Goal: Task Accomplishment & Management: Use online tool/utility

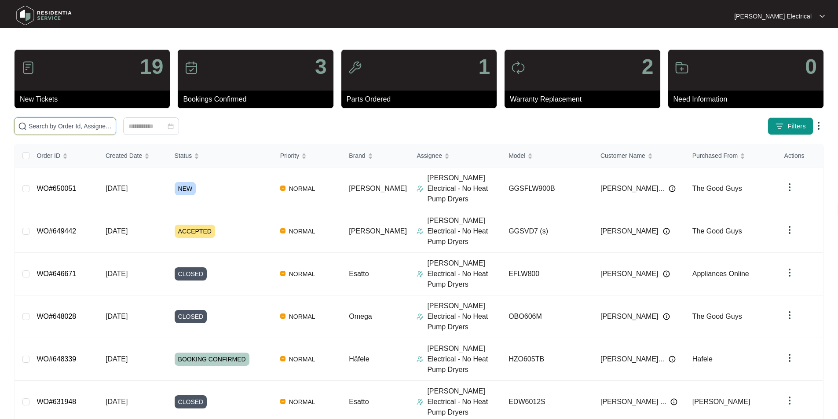
click at [98, 125] on input "text" at bounding box center [71, 126] width 84 height 10
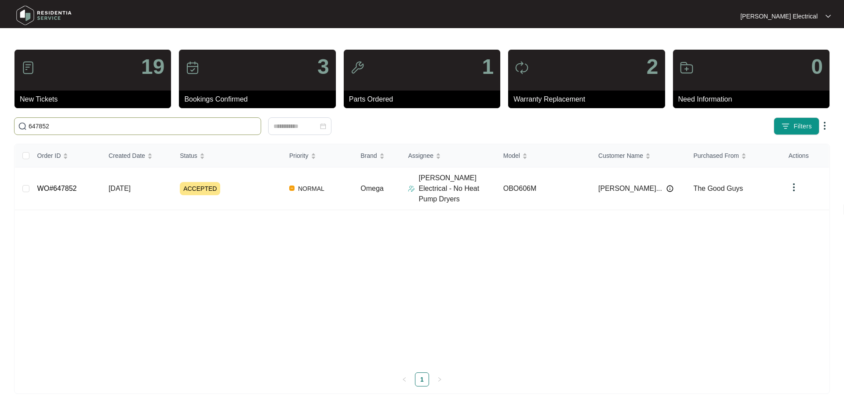
type input "647852"
click at [125, 185] on span "[DATE]" at bounding box center [120, 188] width 22 height 7
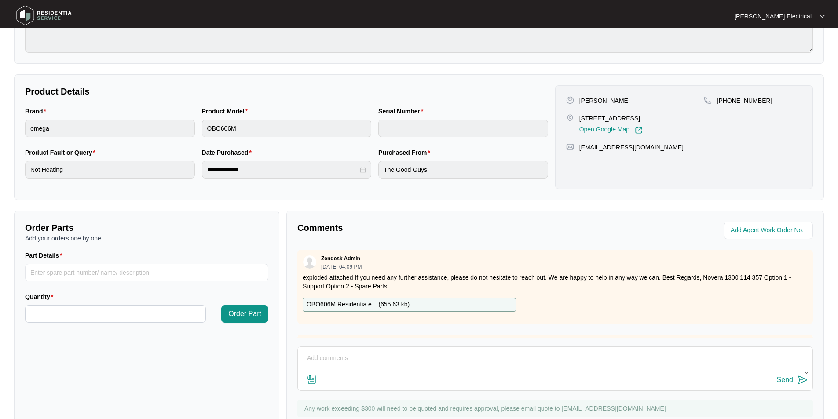
scroll to position [164, 0]
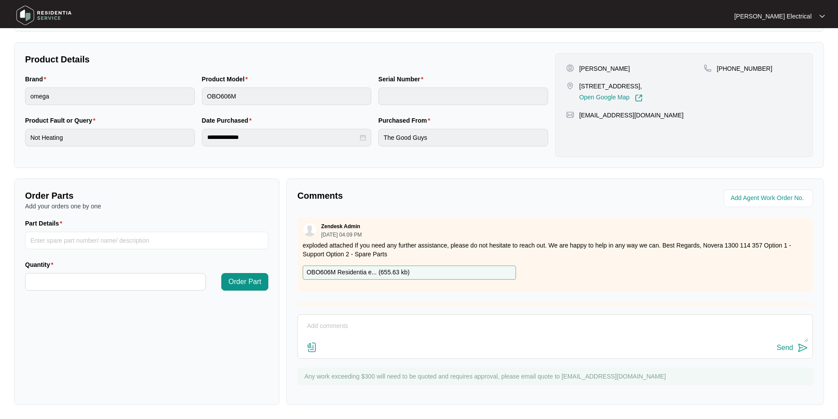
click at [343, 272] on p "OBO606M Residentia e... ( 655.63 kb )" at bounding box center [358, 273] width 103 height 10
paste input "SP20476"
type input "SP20476"
click at [43, 283] on input "Quantity" at bounding box center [116, 282] width 180 height 17
type input "*"
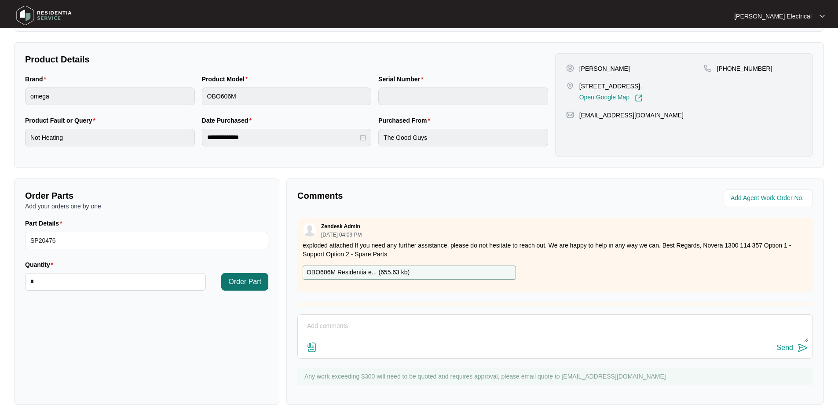
click at [250, 278] on span "Order Part" at bounding box center [244, 282] width 33 height 11
